Goal: Information Seeking & Learning: Check status

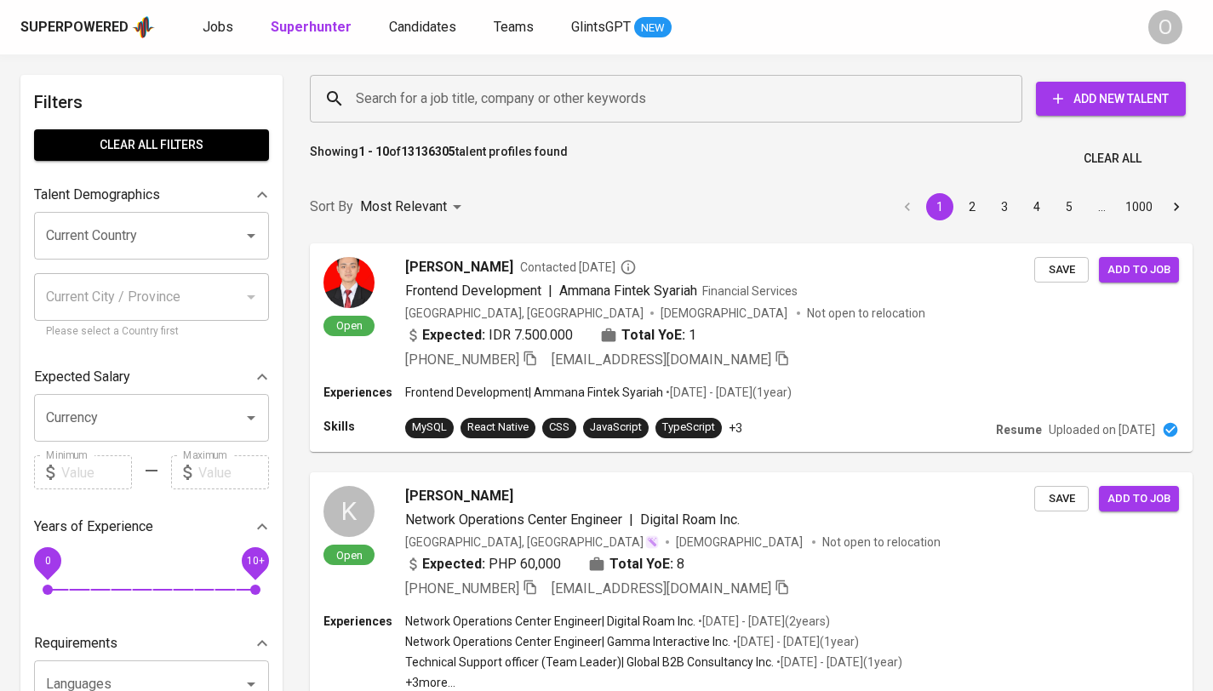
click at [569, 104] on input "Search for a job title, company or other keywords" at bounding box center [671, 99] width 638 height 32
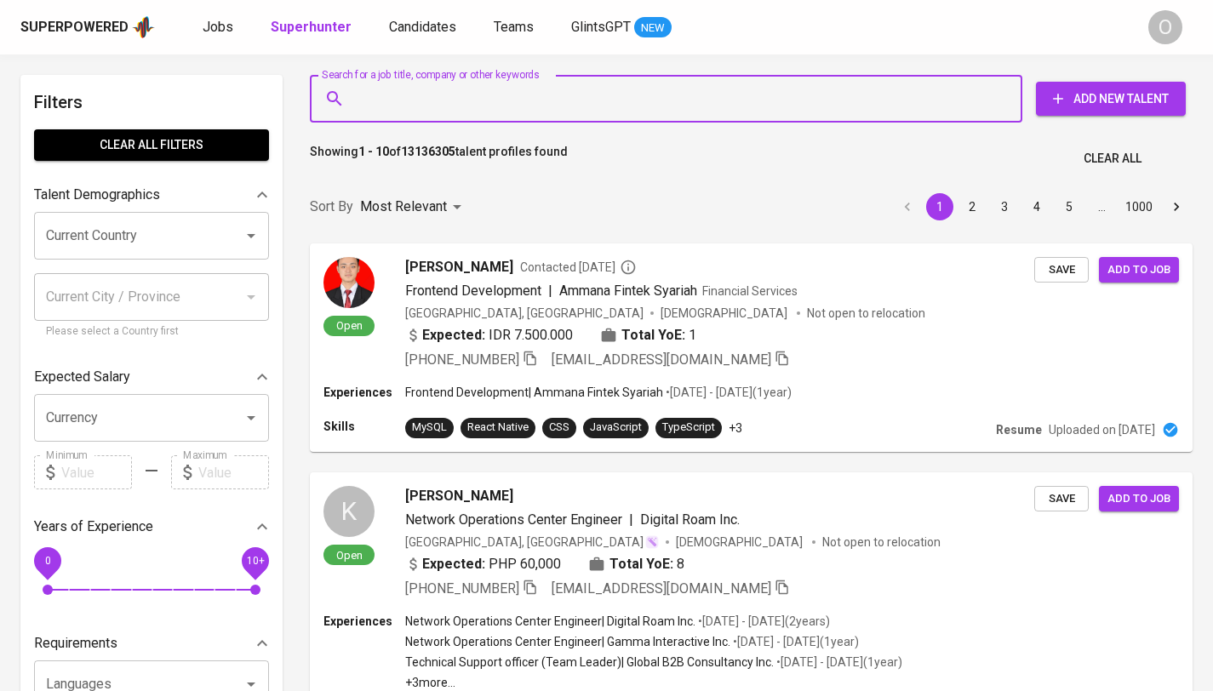
paste input "[EMAIL_ADDRESS][DOMAIN_NAME]"
type input "[EMAIL_ADDRESS][DOMAIN_NAME]"
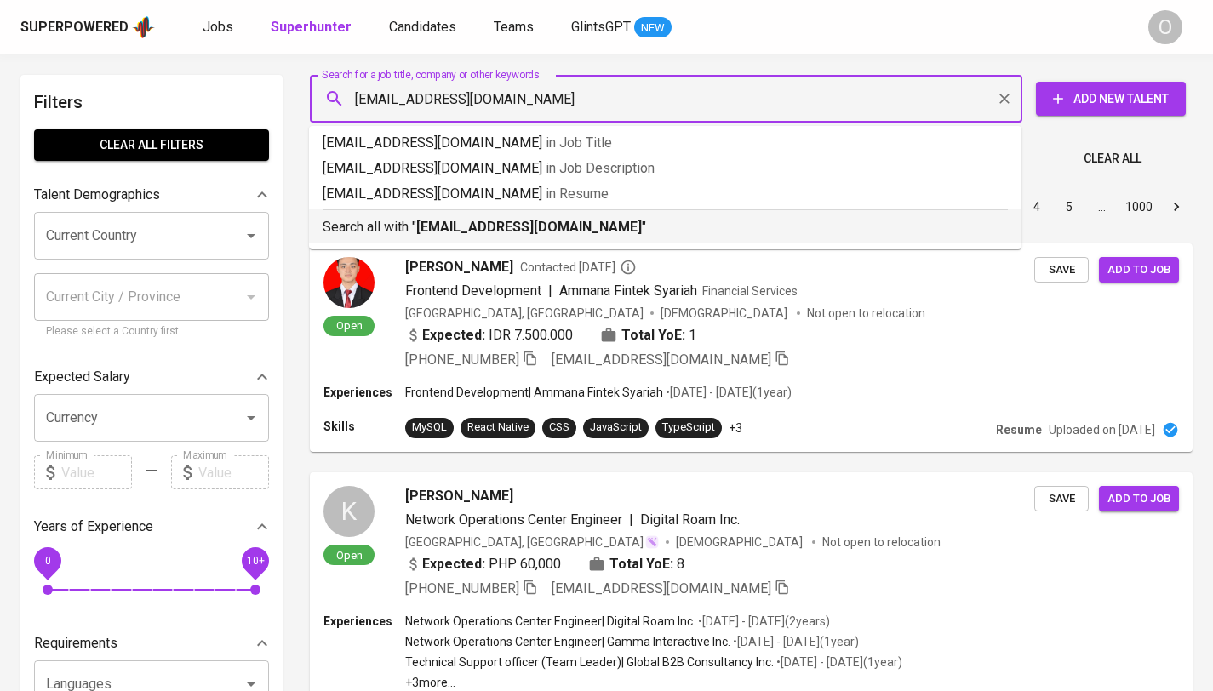
click at [496, 226] on b "[EMAIL_ADDRESS][DOMAIN_NAME]" at bounding box center [529, 227] width 226 height 16
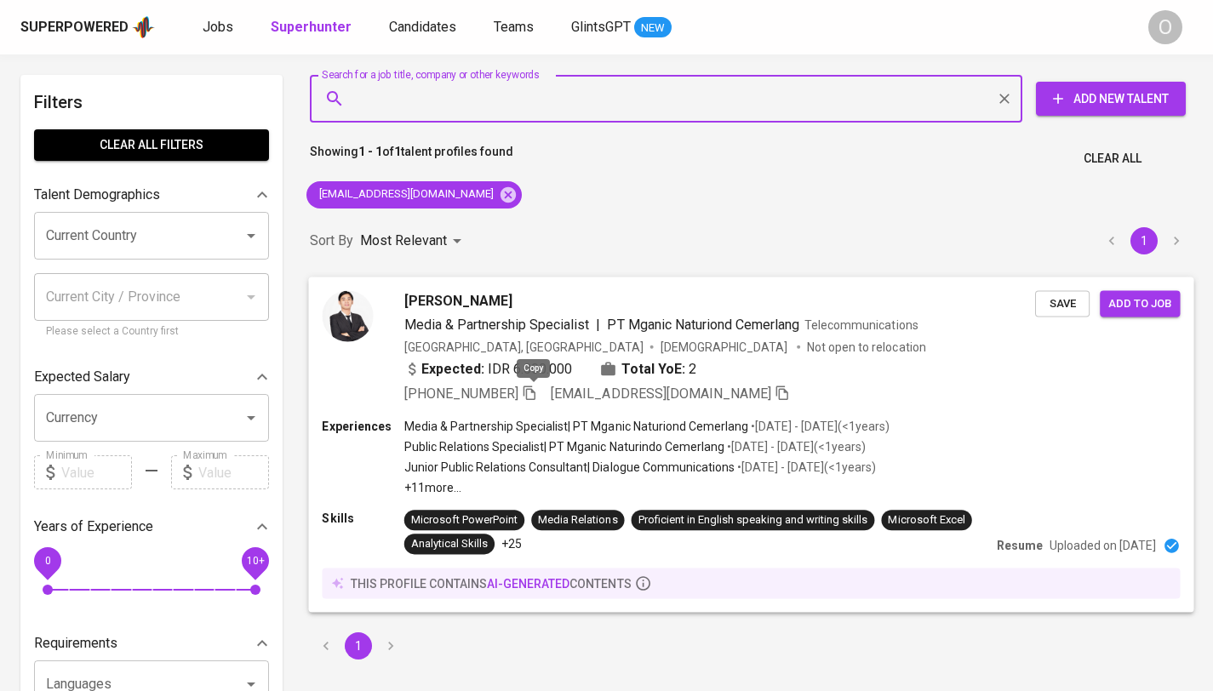
click at [532, 387] on icon "button" at bounding box center [529, 392] width 15 height 15
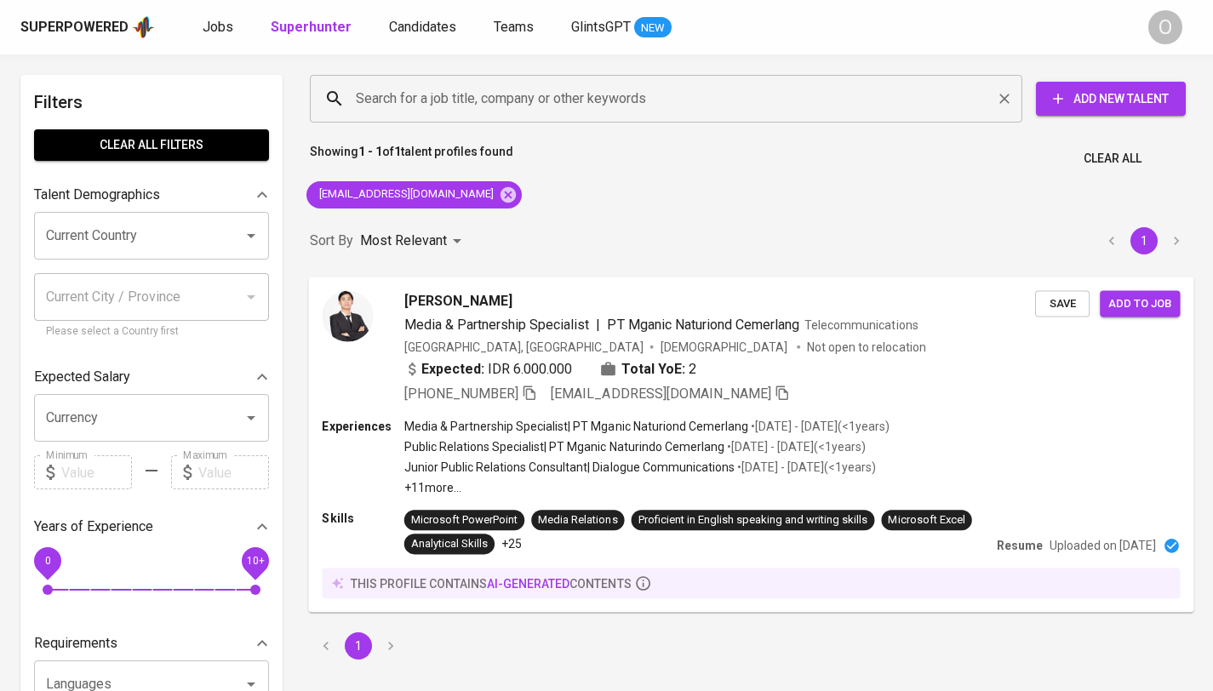
click at [415, 96] on input "Search for a job title, company or other keywords" at bounding box center [671, 99] width 638 height 32
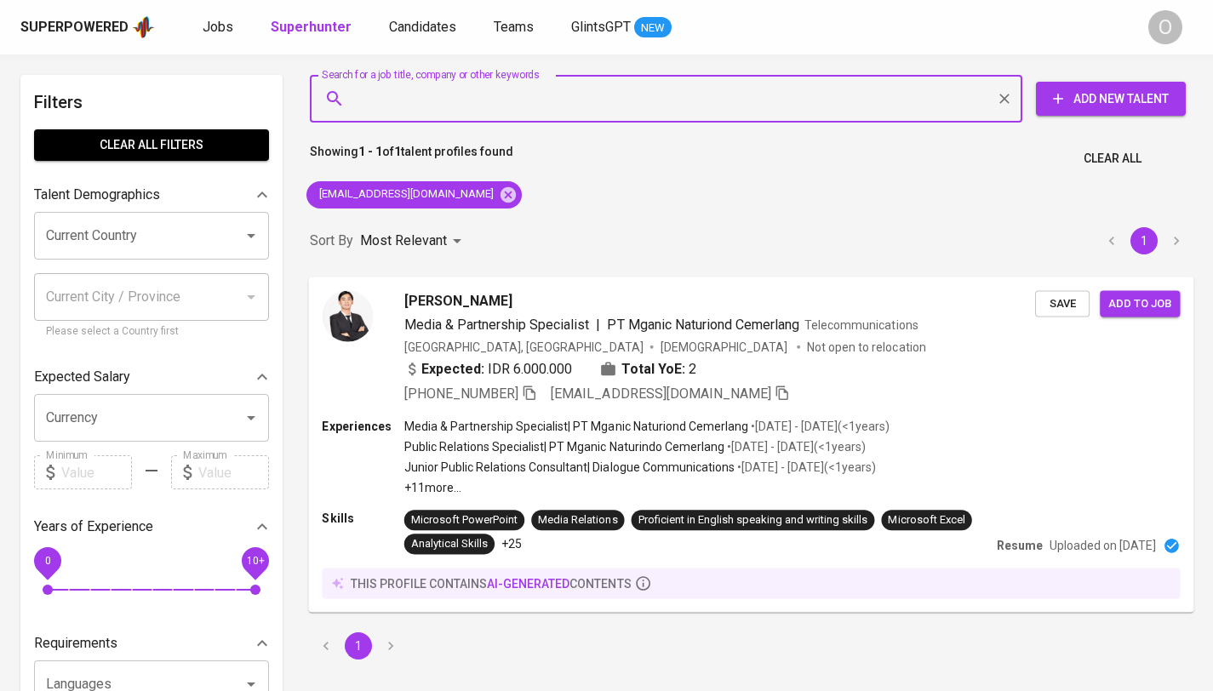
paste input "[EMAIL_ADDRESS][DOMAIN_NAME]"
type input "[EMAIL_ADDRESS][DOMAIN_NAME]"
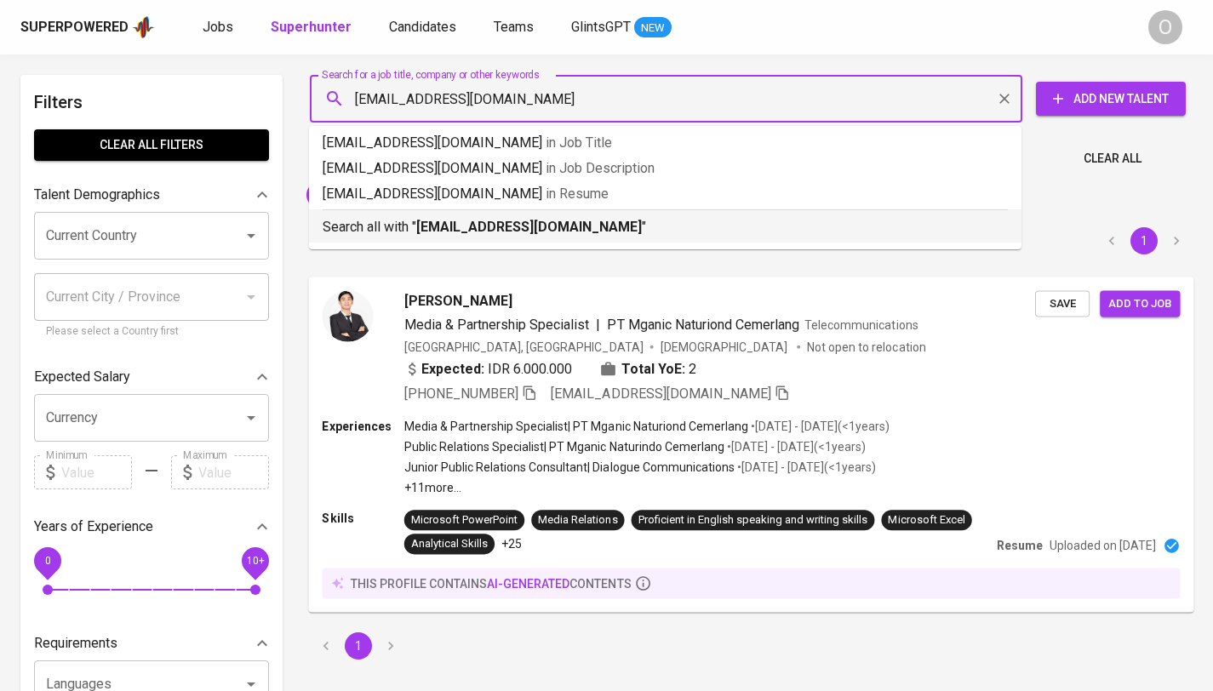
click at [386, 222] on p "Search all with " [EMAIL_ADDRESS][DOMAIN_NAME] "" at bounding box center [665, 227] width 685 height 20
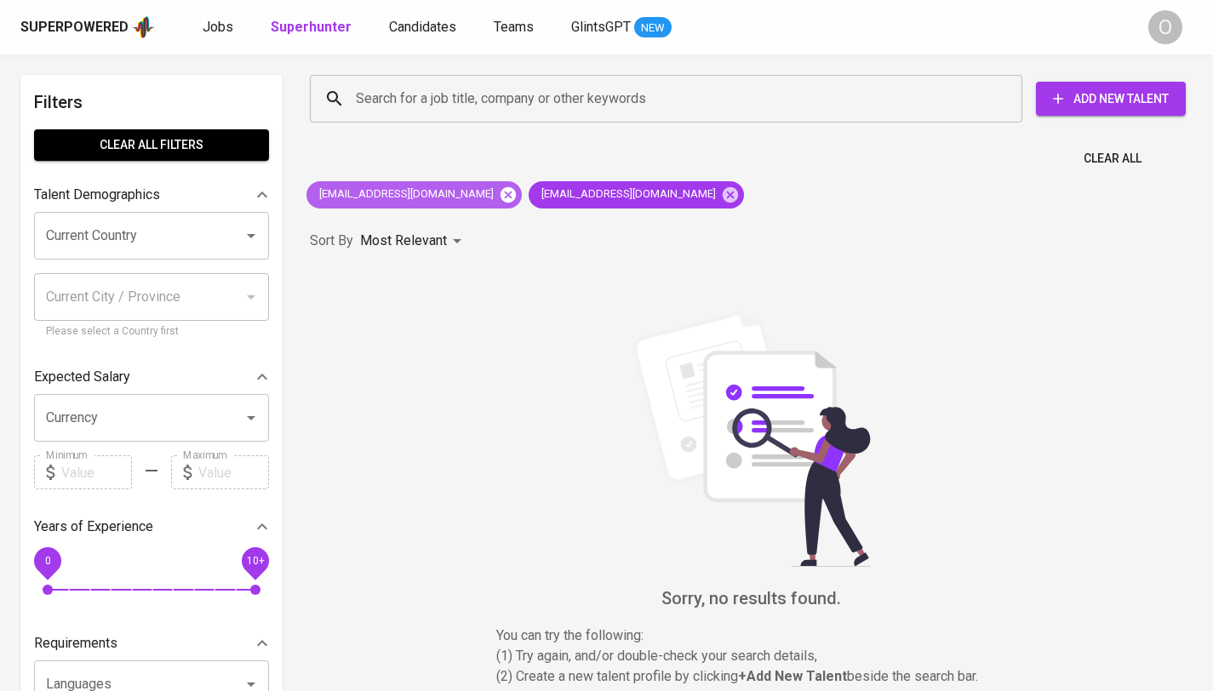
click at [501, 195] on icon at bounding box center [508, 193] width 15 height 15
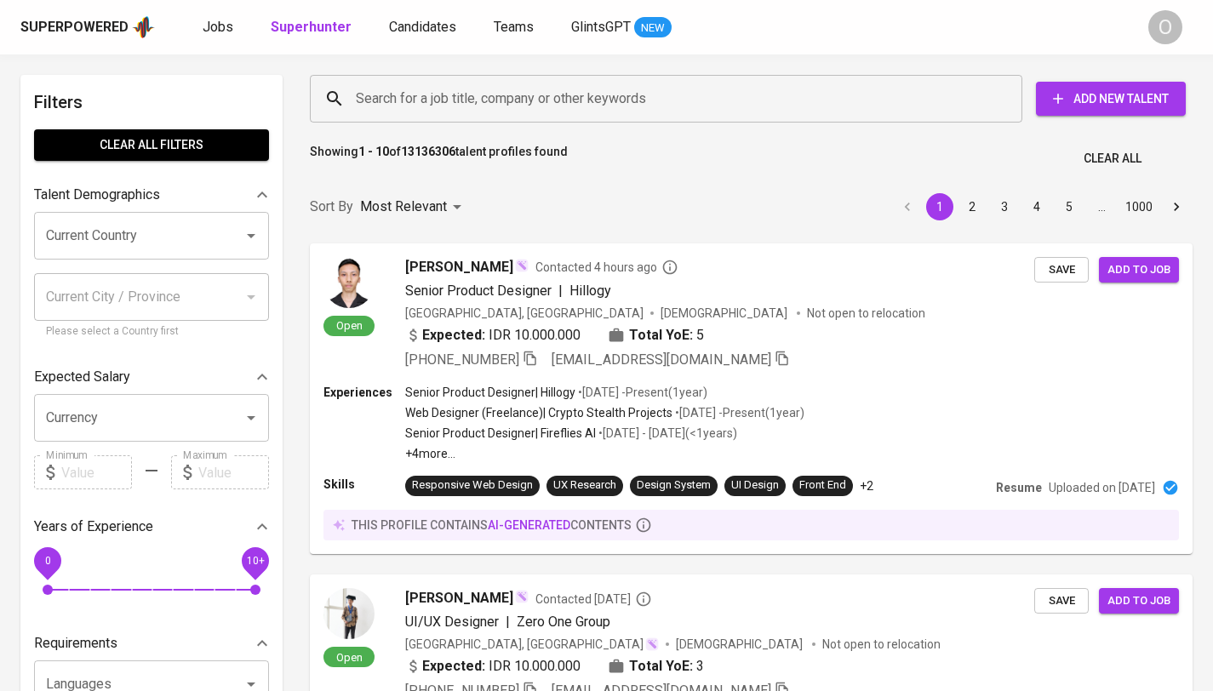
click at [410, 100] on input "Search for a job title, company or other keywords" at bounding box center [671, 99] width 638 height 32
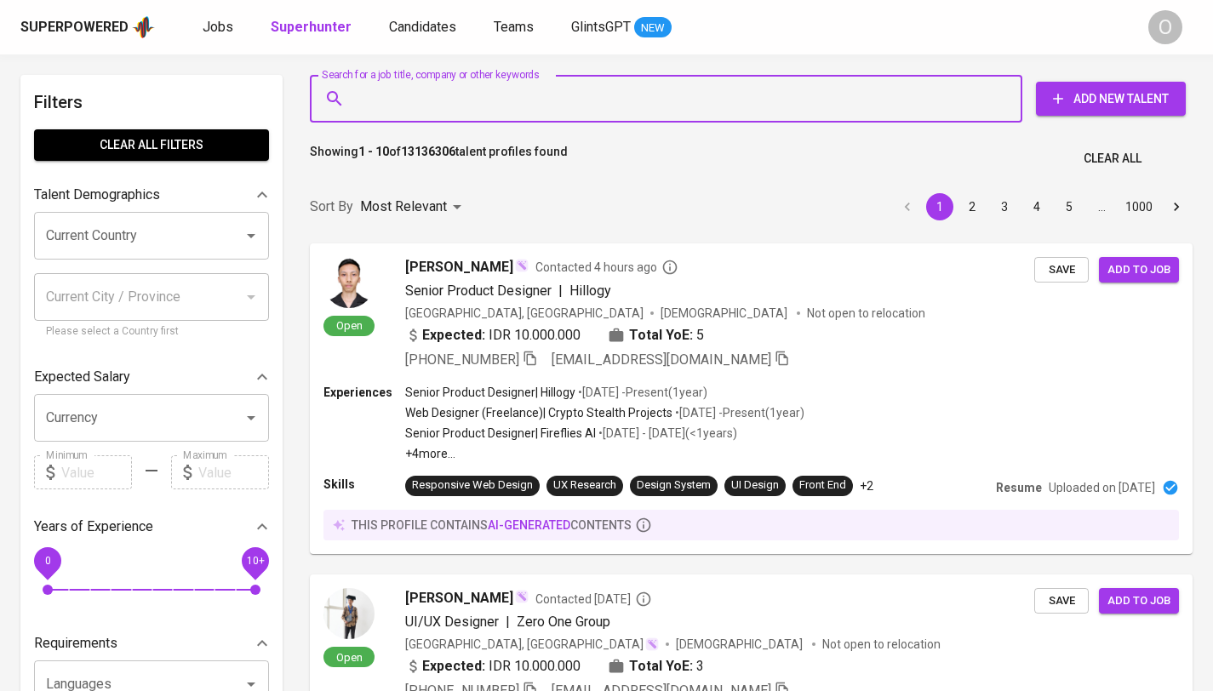
paste input "[EMAIL_ADDRESS][DOMAIN_NAME]"
type input "[EMAIL_ADDRESS][DOMAIN_NAME]"
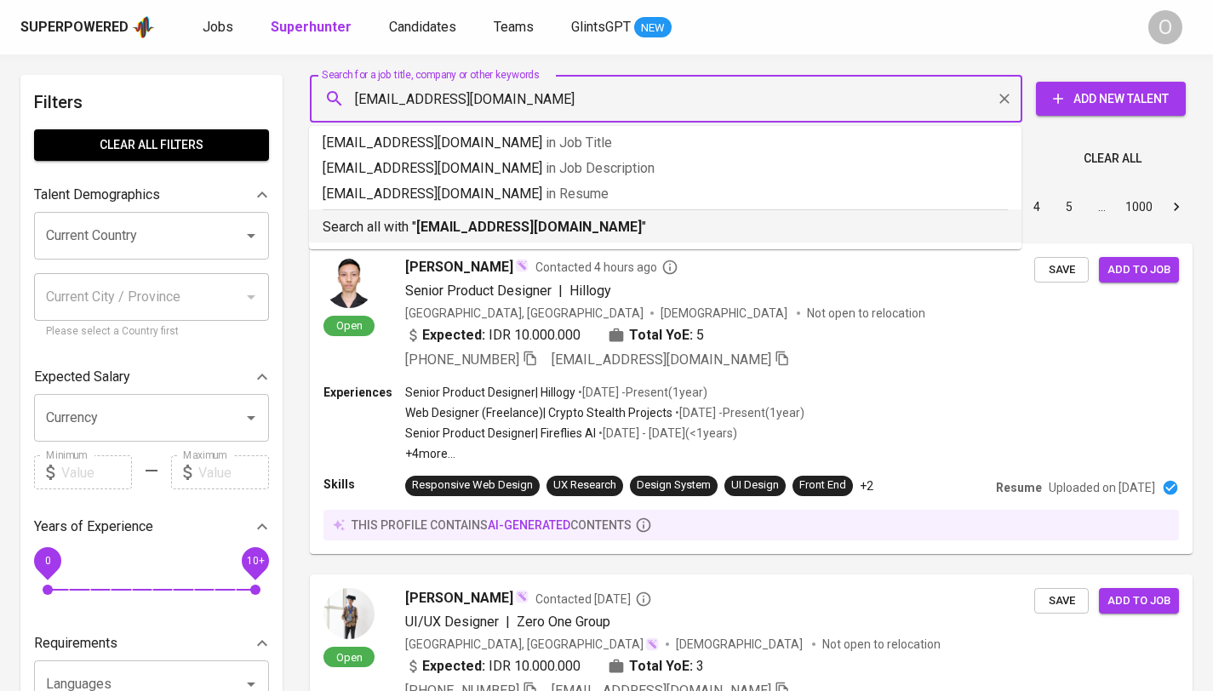
drag, startPoint x: 426, startPoint y: 226, endPoint x: 512, endPoint y: 215, distance: 86.7
click at [426, 226] on b "[EMAIL_ADDRESS][DOMAIN_NAME]" at bounding box center [529, 227] width 226 height 16
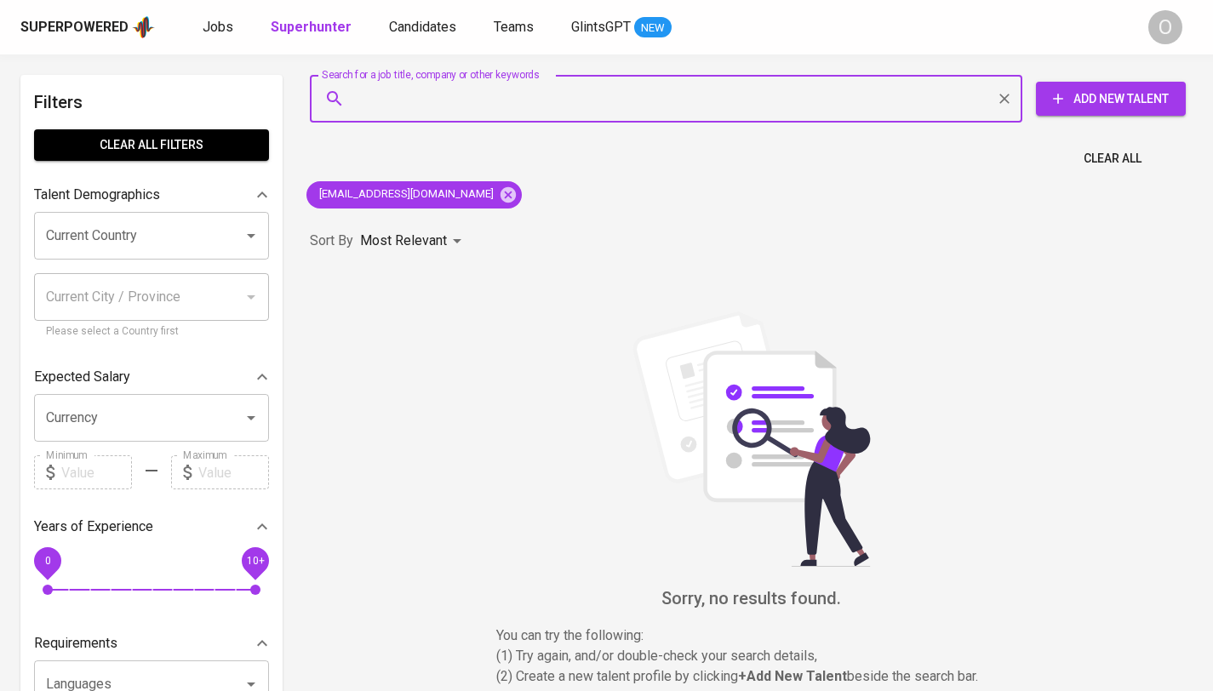
click at [495, 114] on input "Search for a job title, company or other keywords" at bounding box center [671, 99] width 638 height 32
paste input "[EMAIL_ADDRESS][DOMAIN_NAME]"
type input "[EMAIL_ADDRESS][DOMAIN_NAME]"
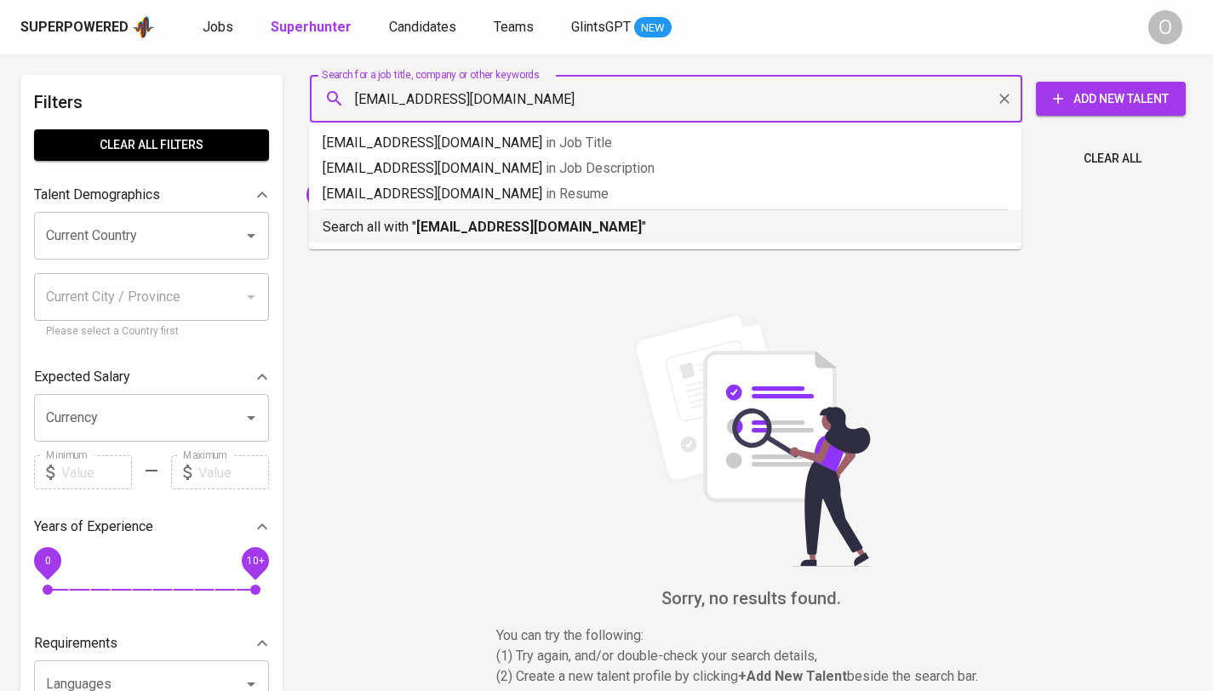
click at [423, 222] on b "[EMAIL_ADDRESS][DOMAIN_NAME]" at bounding box center [529, 227] width 226 height 16
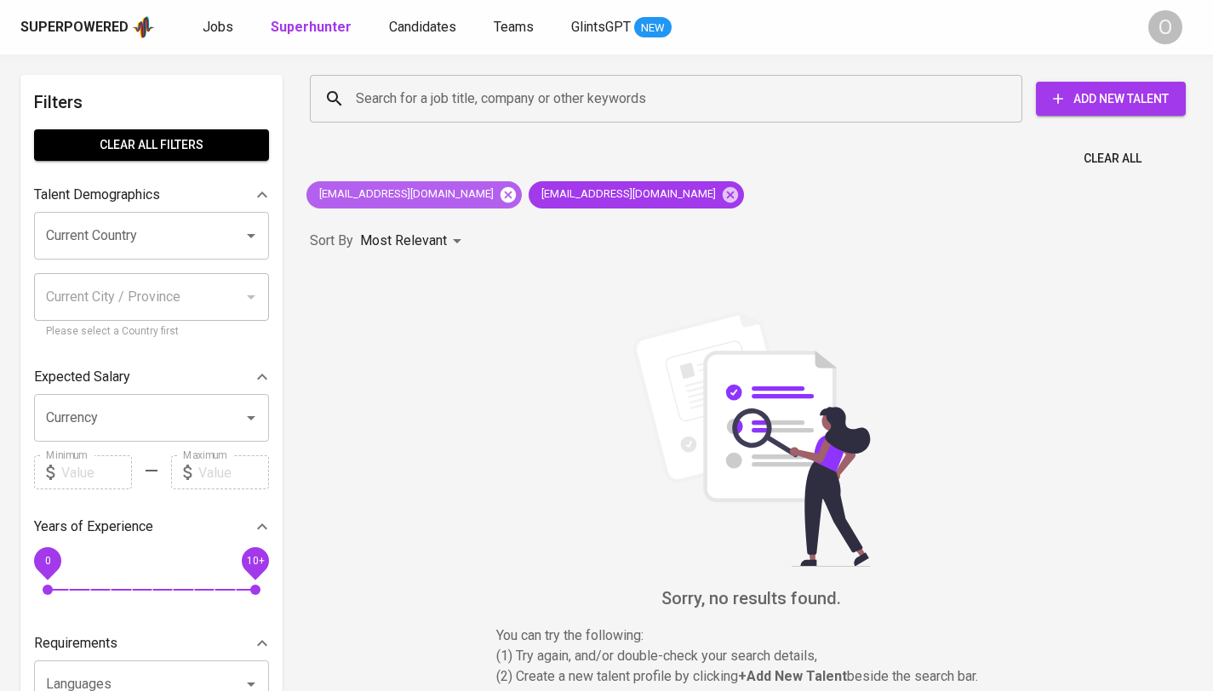
click at [499, 201] on icon at bounding box center [508, 195] width 19 height 19
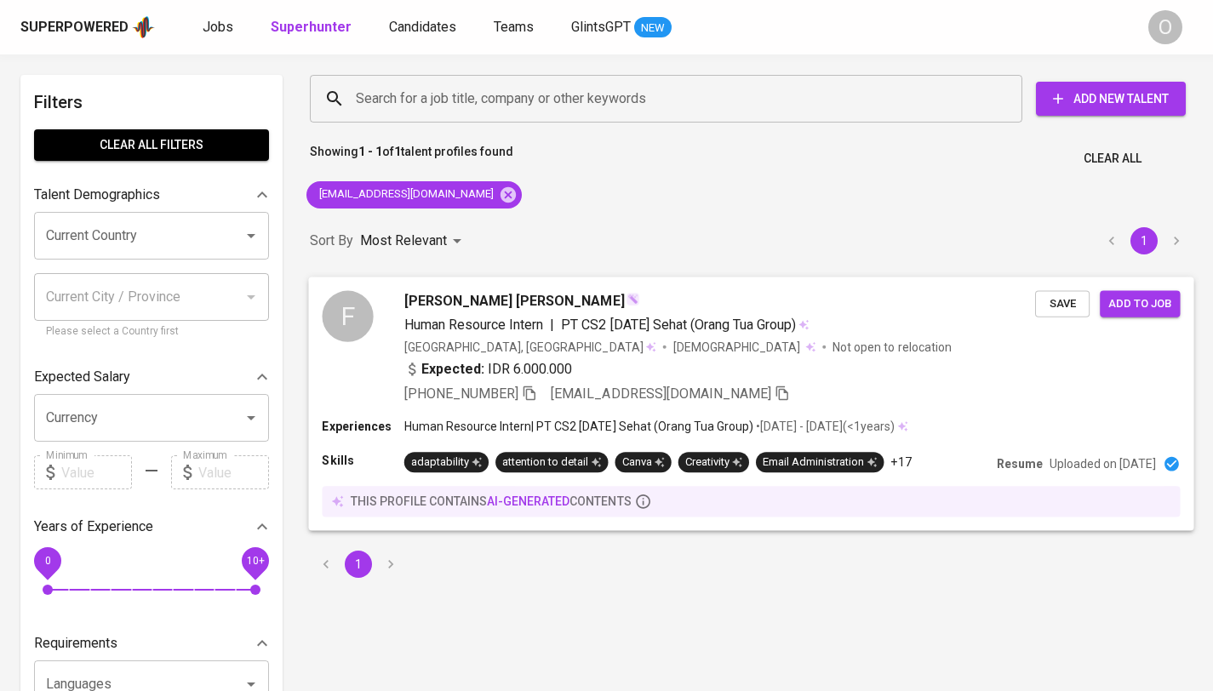
click at [525, 394] on icon "button" at bounding box center [529, 392] width 15 height 15
click at [438, 106] on input "Search for a job title, company or other keywords" at bounding box center [671, 99] width 638 height 32
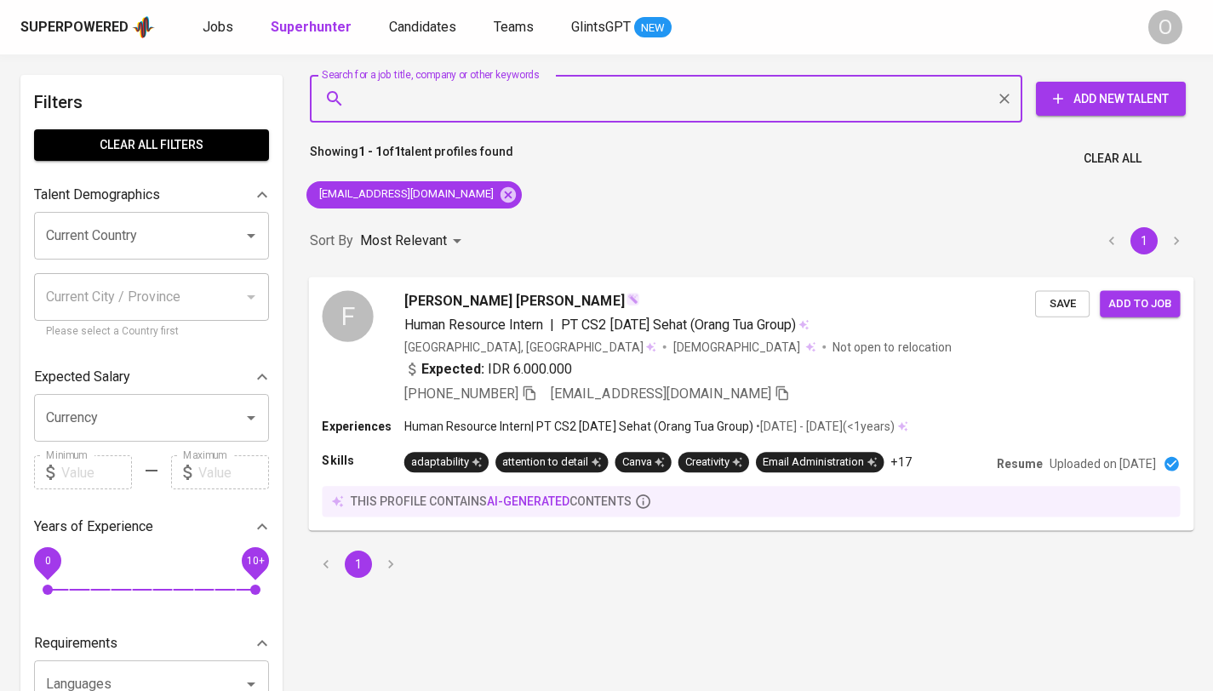
paste input "[EMAIL_ADDRESS][DOMAIN_NAME]"
type input "[EMAIL_ADDRESS][DOMAIN_NAME]"
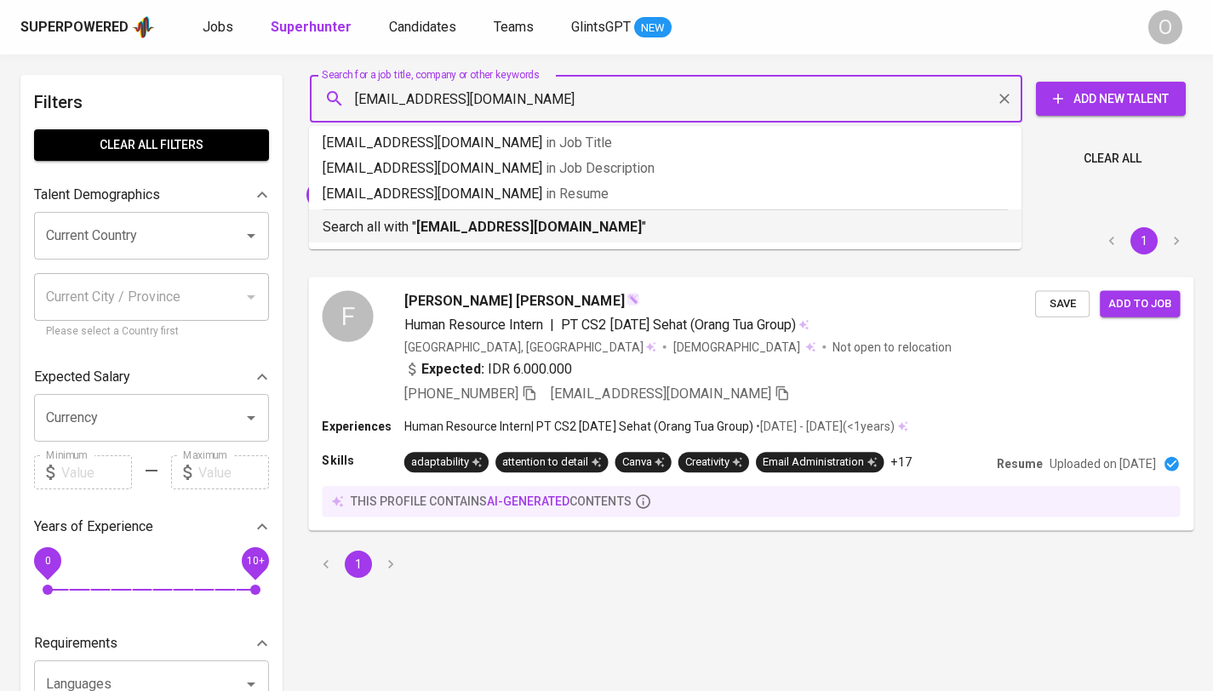
click at [434, 231] on b "[EMAIL_ADDRESS][DOMAIN_NAME]" at bounding box center [529, 227] width 226 height 16
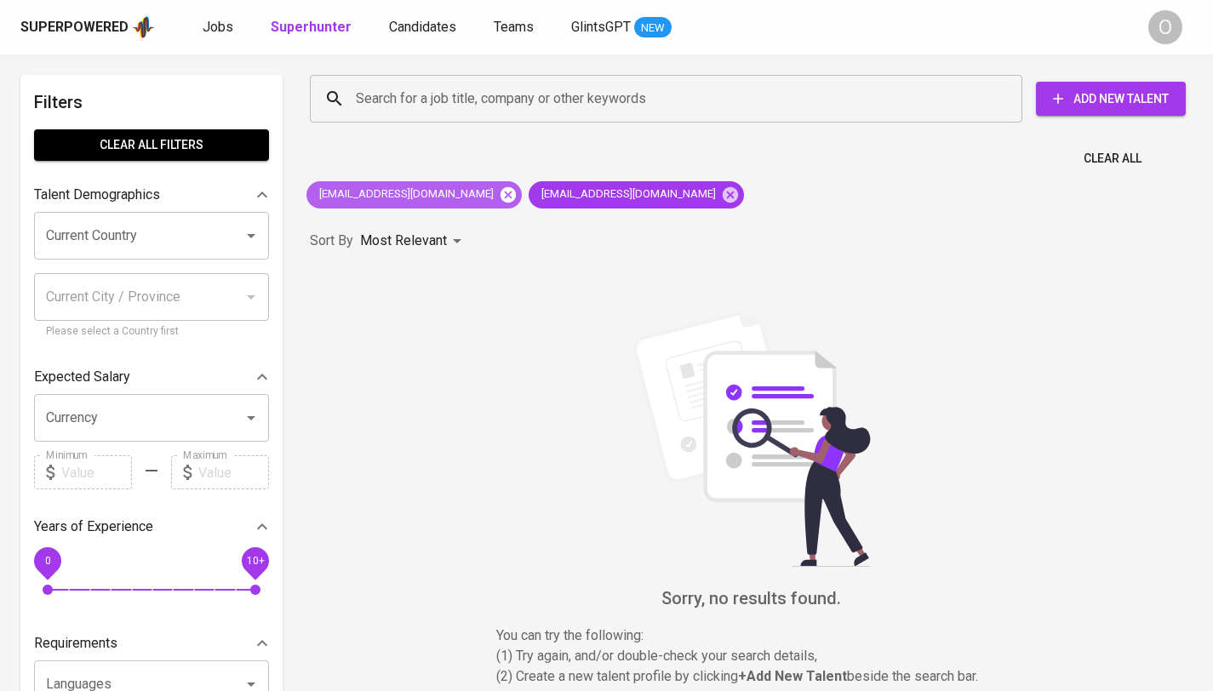
click at [501, 194] on icon at bounding box center [508, 193] width 15 height 15
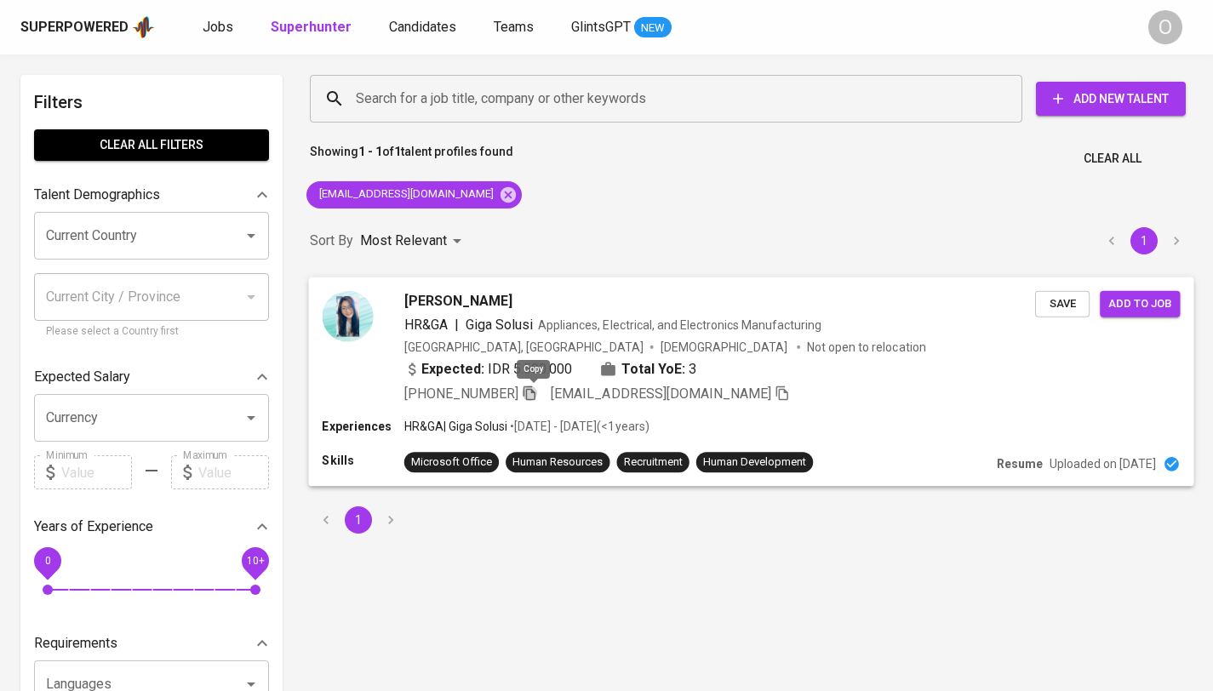
click at [533, 392] on icon "button" at bounding box center [529, 392] width 15 height 15
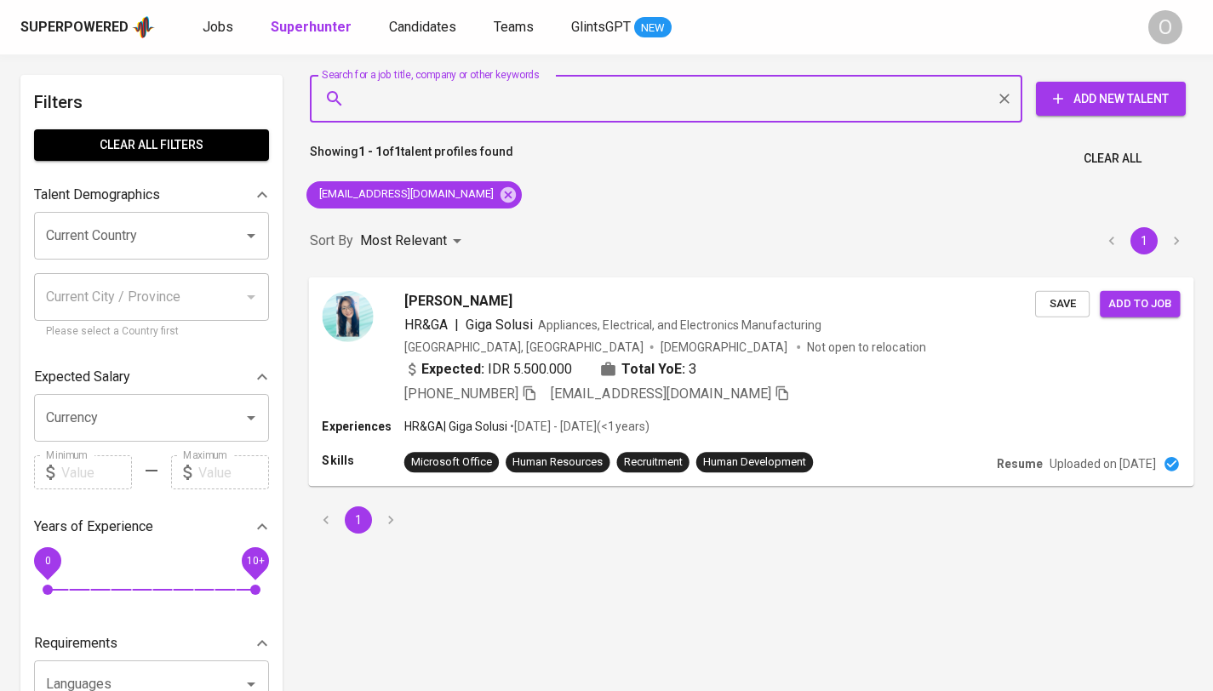
click at [504, 100] on input "Search for a job title, company or other keywords" at bounding box center [671, 99] width 638 height 32
paste input "[EMAIL_ADDRESS][DOMAIN_NAME]"
type input "[EMAIL_ADDRESS][DOMAIN_NAME]"
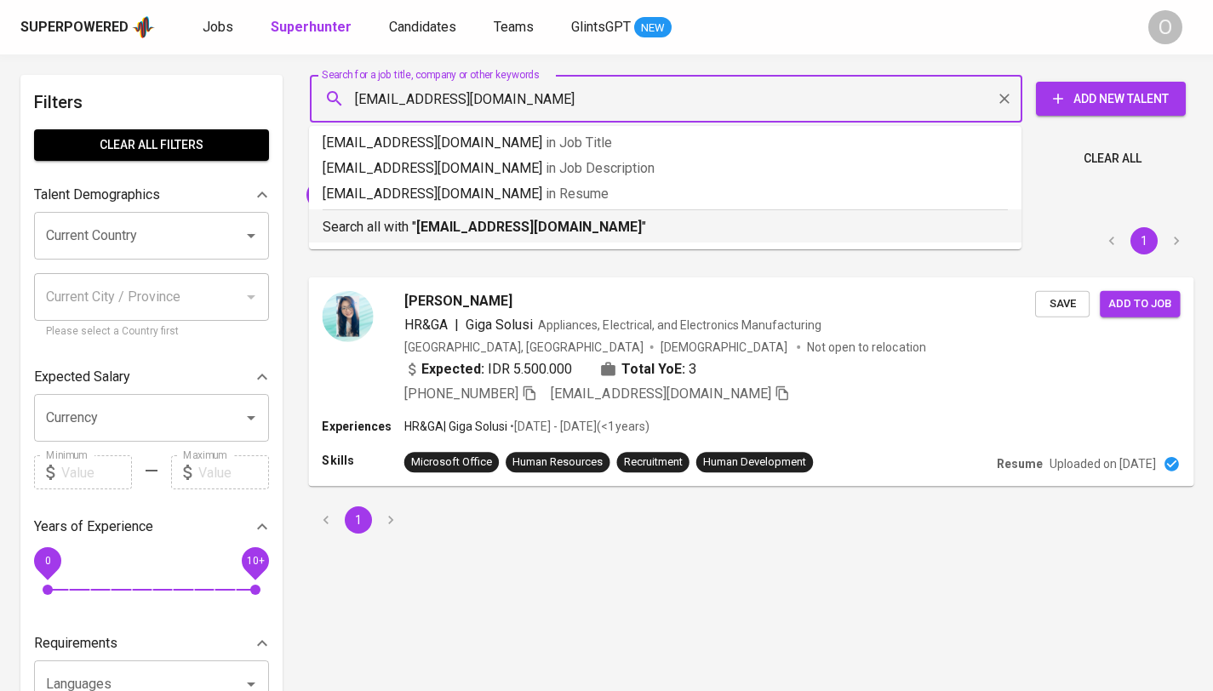
click at [410, 229] on p "Search all with " [EMAIL_ADDRESS][DOMAIN_NAME] "" at bounding box center [665, 227] width 685 height 20
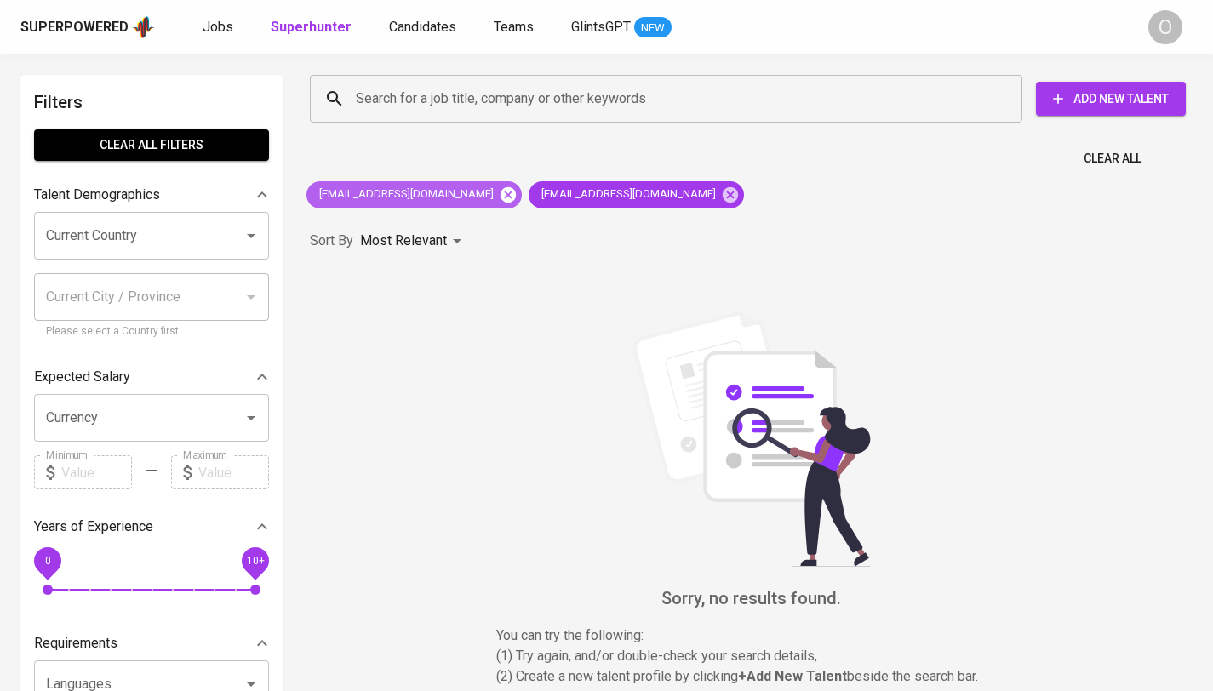
click at [499, 194] on icon at bounding box center [508, 195] width 19 height 19
click at [481, 197] on div "[EMAIL_ADDRESS][DOMAIN_NAME]" at bounding box center [414, 194] width 215 height 27
click at [501, 196] on icon at bounding box center [508, 193] width 15 height 15
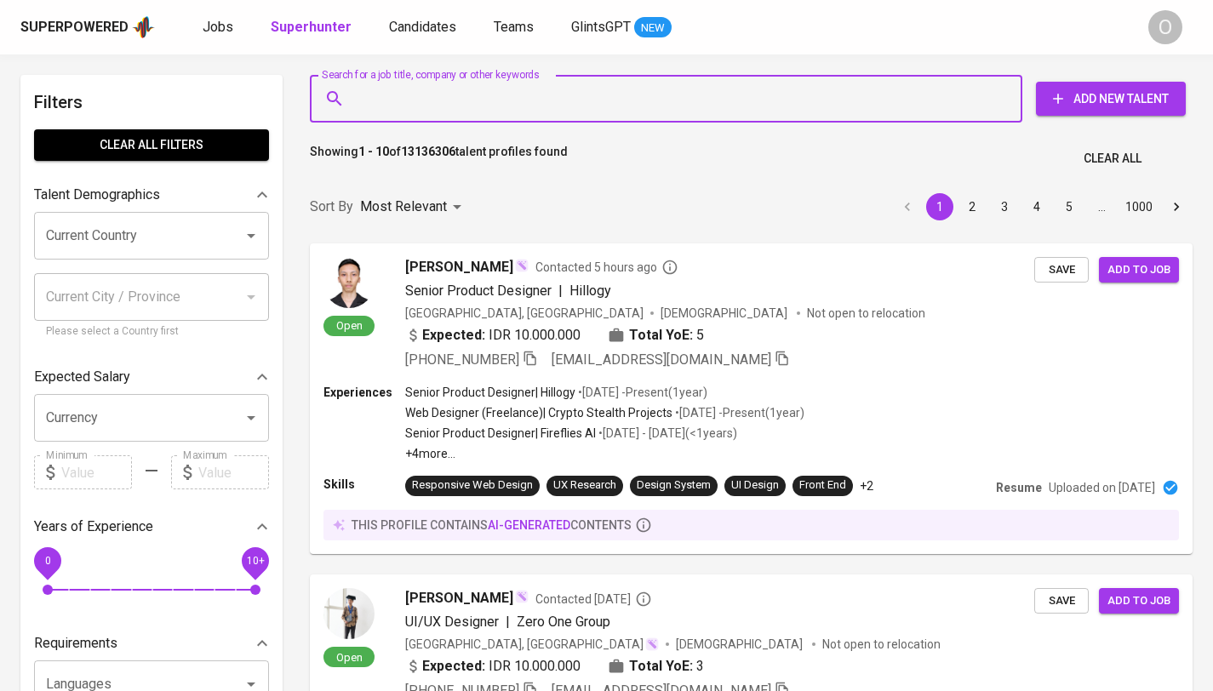
click at [482, 100] on input "Search for a job title, company or other keywords" at bounding box center [671, 99] width 638 height 32
paste input "[EMAIL_ADDRESS][DOMAIN_NAME]"
type input "[EMAIL_ADDRESS][DOMAIN_NAME]"
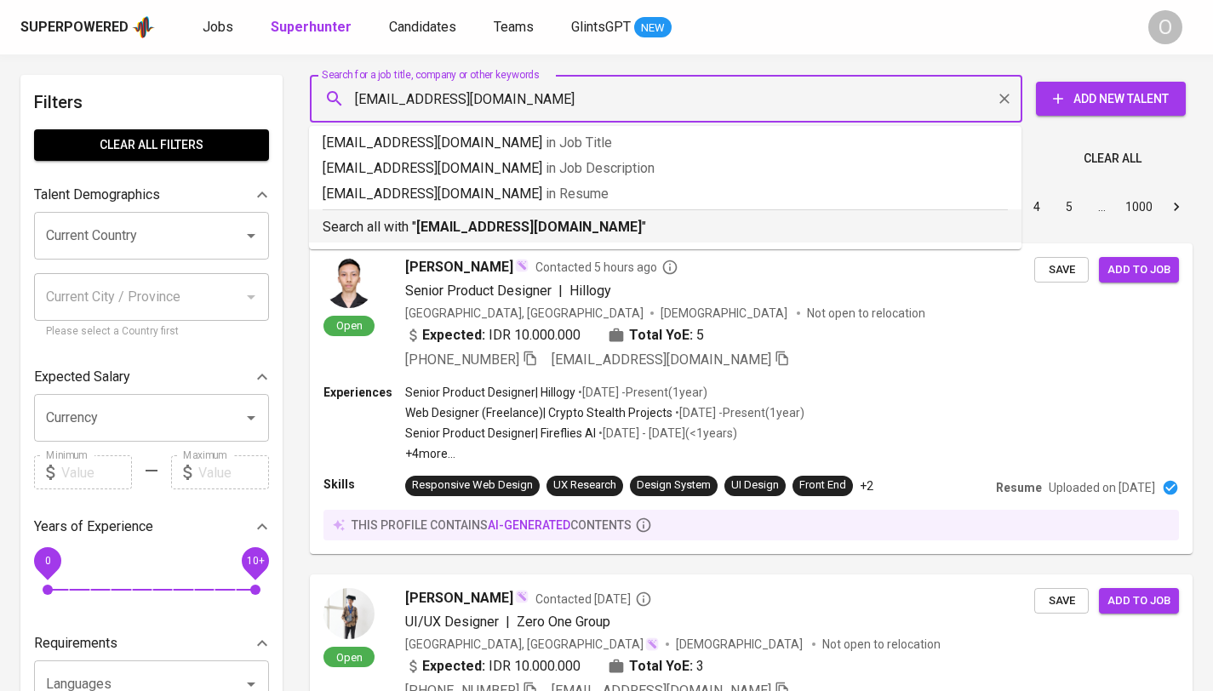
click at [394, 221] on p "Search all with " [EMAIL_ADDRESS][DOMAIN_NAME] "" at bounding box center [665, 227] width 685 height 20
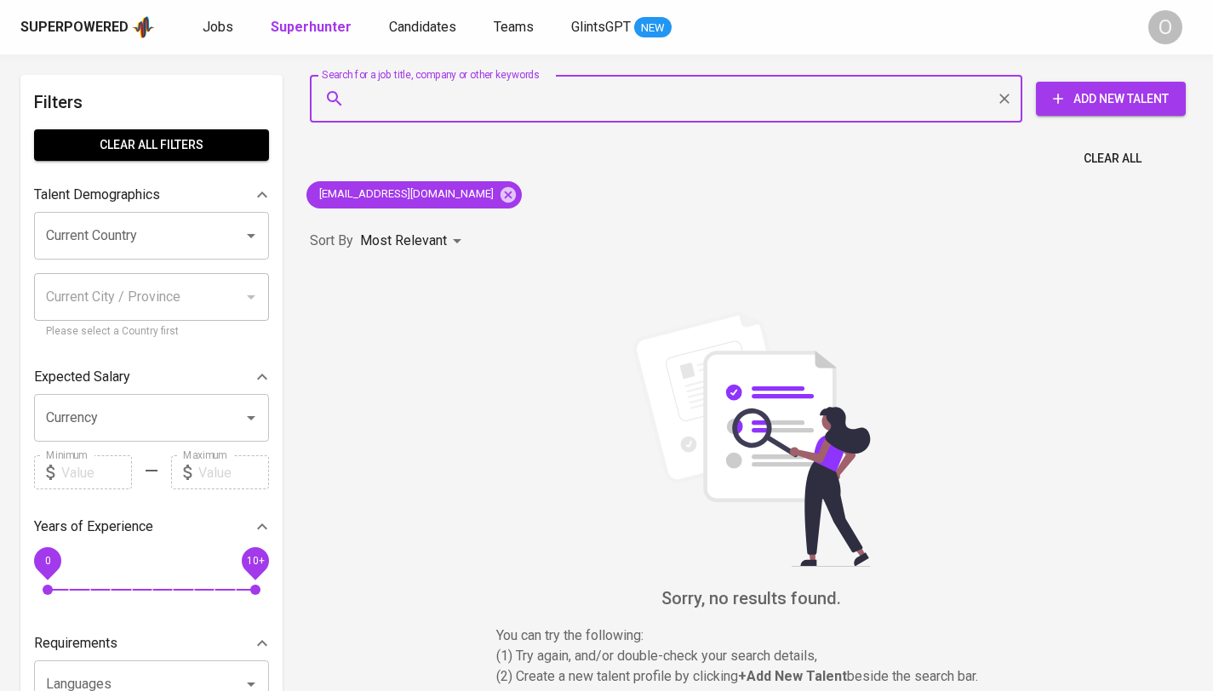
paste input "[EMAIL_ADDRESS][DOMAIN_NAME]"
type input "[EMAIL_ADDRESS][DOMAIN_NAME]"
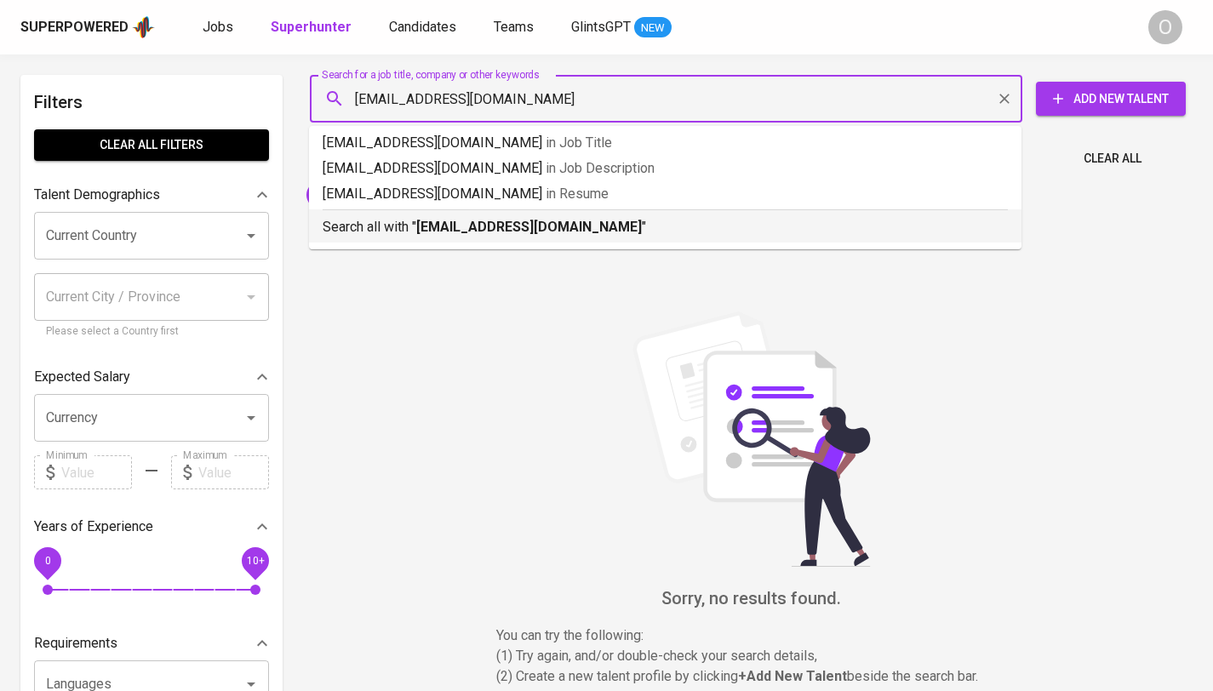
click at [424, 224] on b "[EMAIL_ADDRESS][DOMAIN_NAME]" at bounding box center [529, 227] width 226 height 16
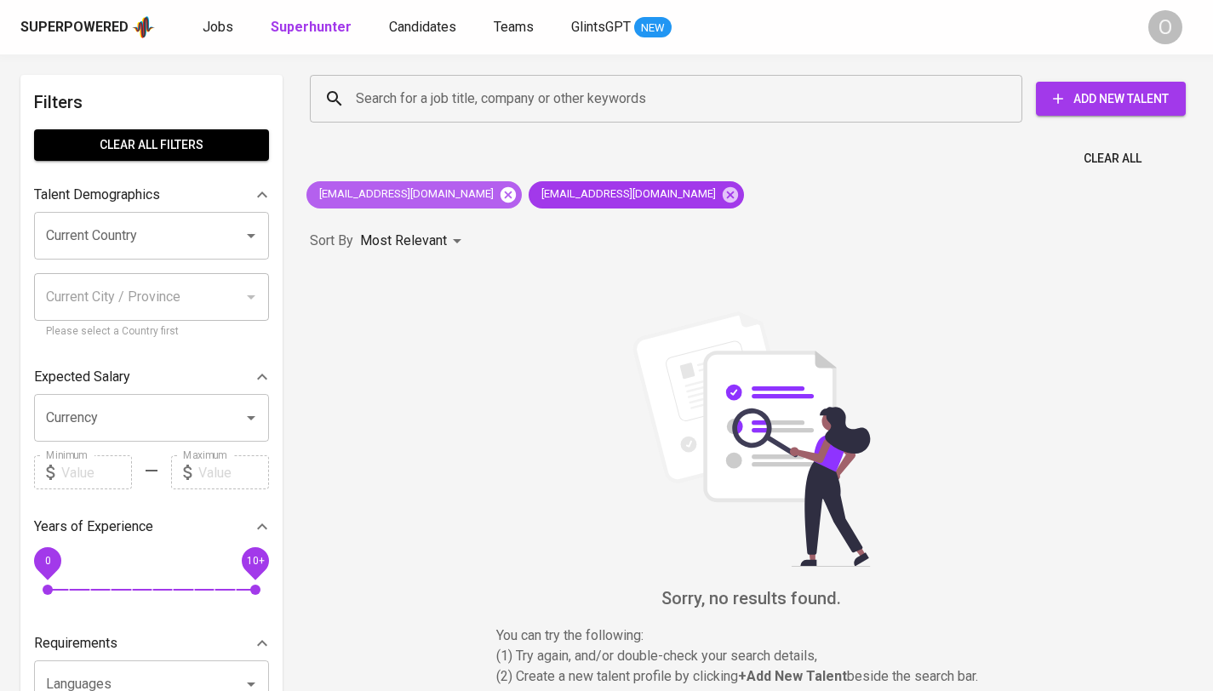
click at [501, 198] on icon at bounding box center [508, 193] width 15 height 15
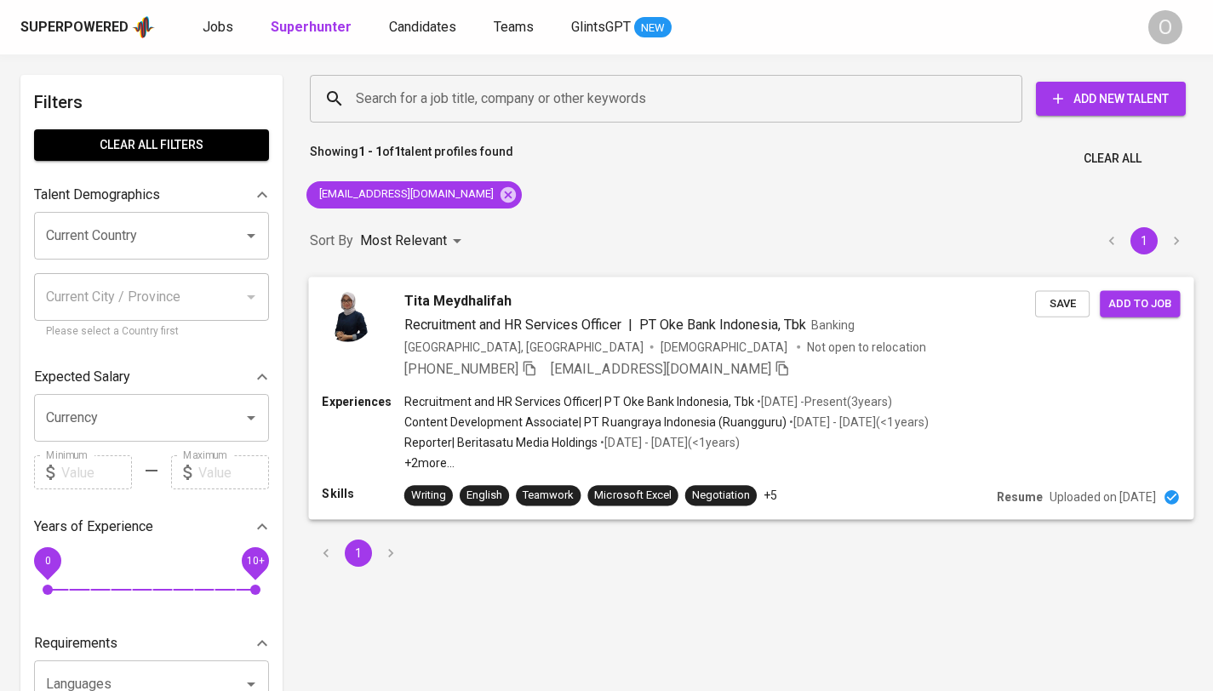
click at [527, 366] on icon "button" at bounding box center [529, 367] width 15 height 15
